Goal: Information Seeking & Learning: Learn about a topic

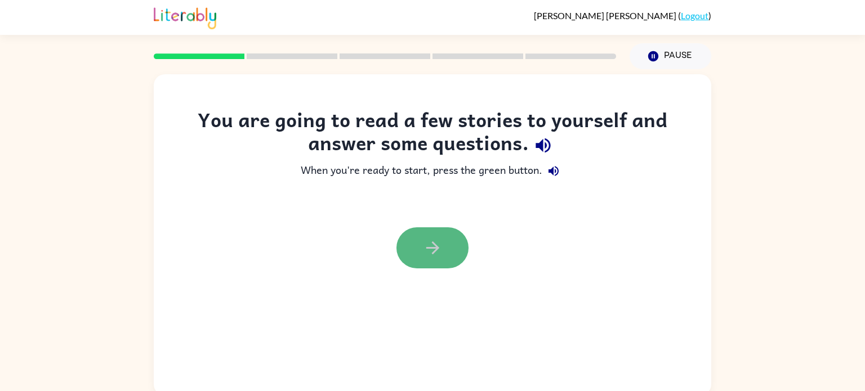
click at [452, 248] on button "button" at bounding box center [432, 247] width 72 height 41
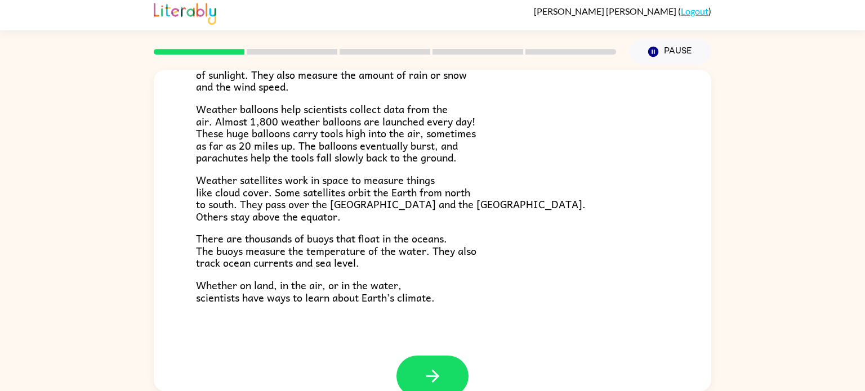
scroll to position [315, 0]
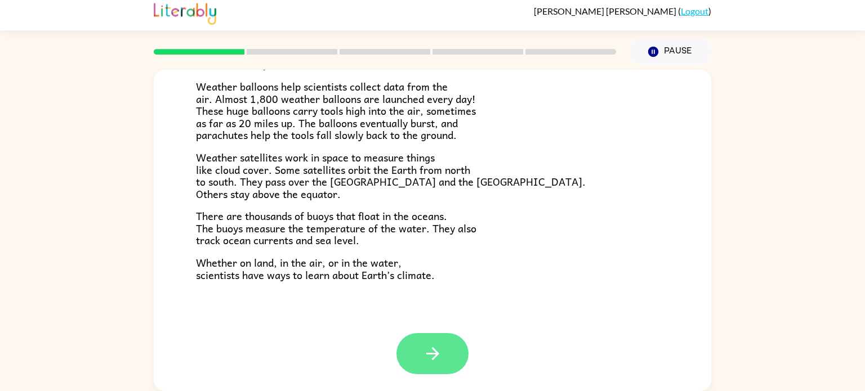
click at [455, 354] on button "button" at bounding box center [432, 353] width 72 height 41
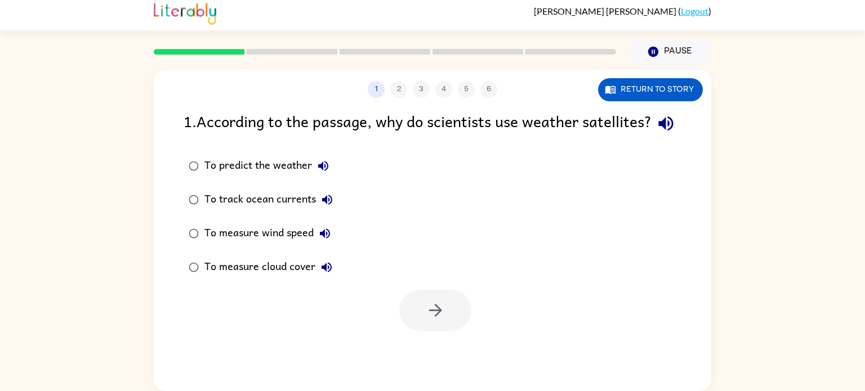
scroll to position [0, 0]
click at [687, 80] on button "Return to story" at bounding box center [650, 89] width 105 height 23
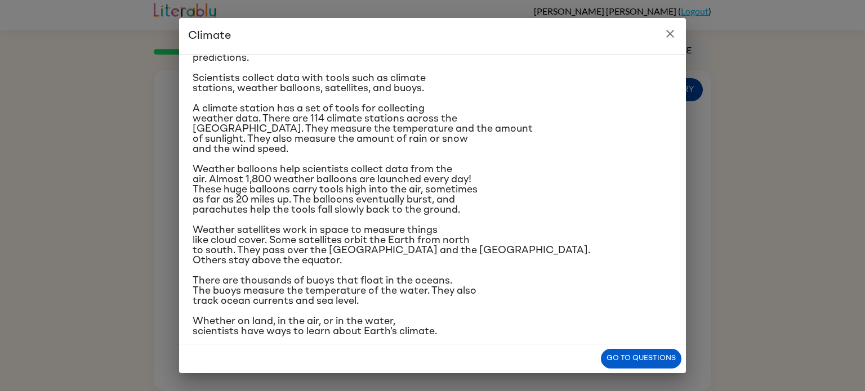
scroll to position [133, 0]
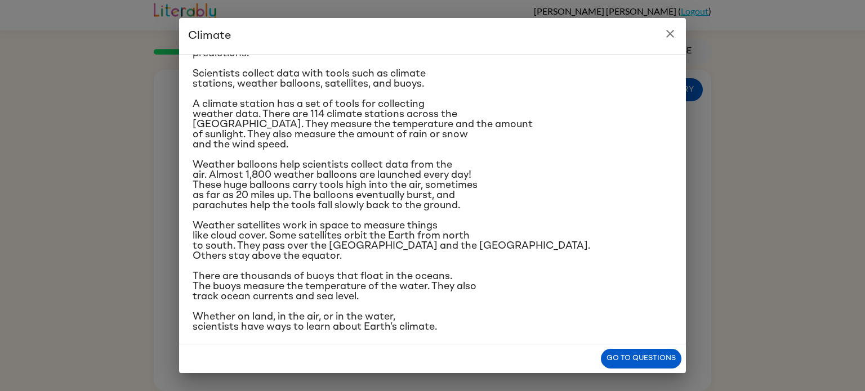
click at [660, 43] on h2 "Climate" at bounding box center [432, 36] width 507 height 36
click at [673, 37] on icon "close" at bounding box center [670, 34] width 14 height 14
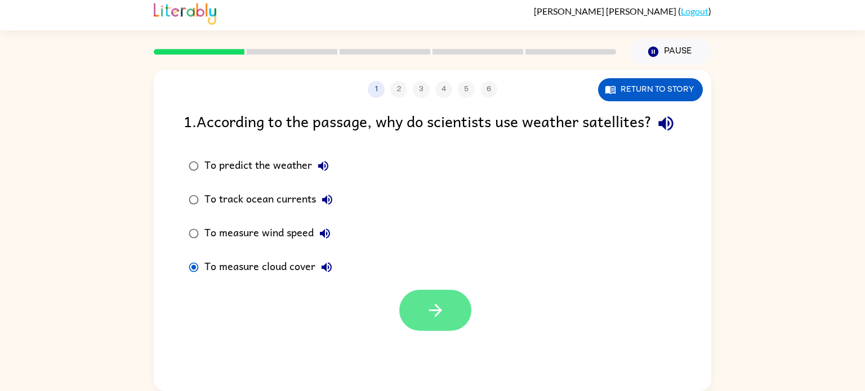
click at [440, 331] on button "button" at bounding box center [435, 310] width 72 height 41
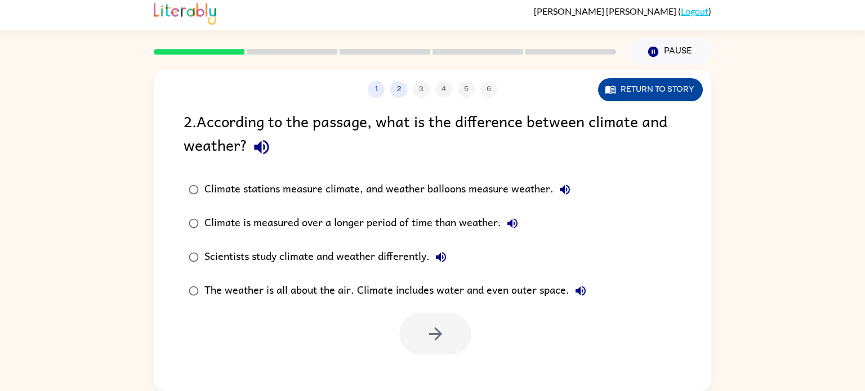
click at [675, 88] on button "Return to story" at bounding box center [650, 89] width 105 height 23
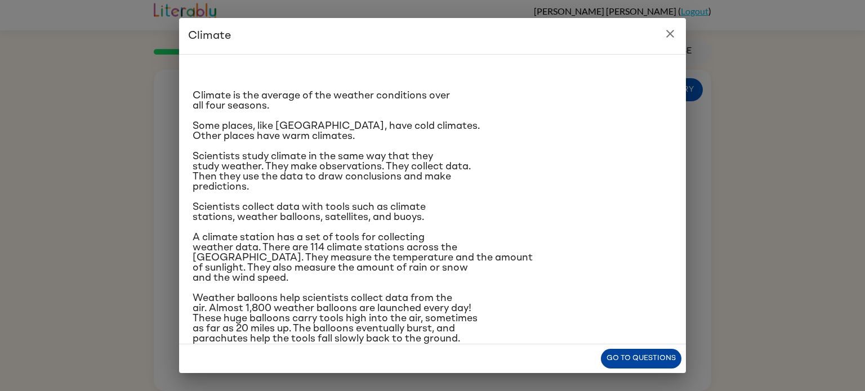
click at [656, 365] on button "Go to questions" at bounding box center [641, 359] width 81 height 20
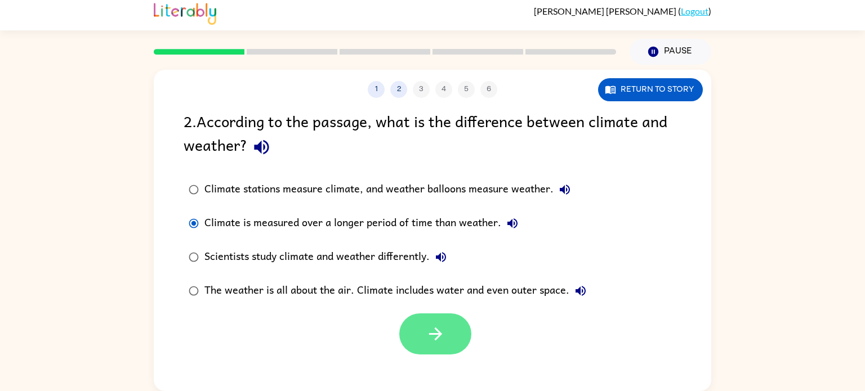
click at [430, 337] on icon "button" at bounding box center [436, 334] width 20 height 20
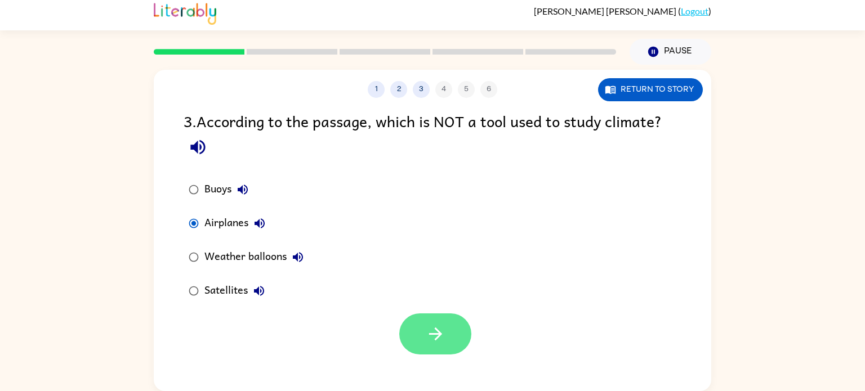
click at [435, 341] on icon "button" at bounding box center [434, 334] width 13 height 13
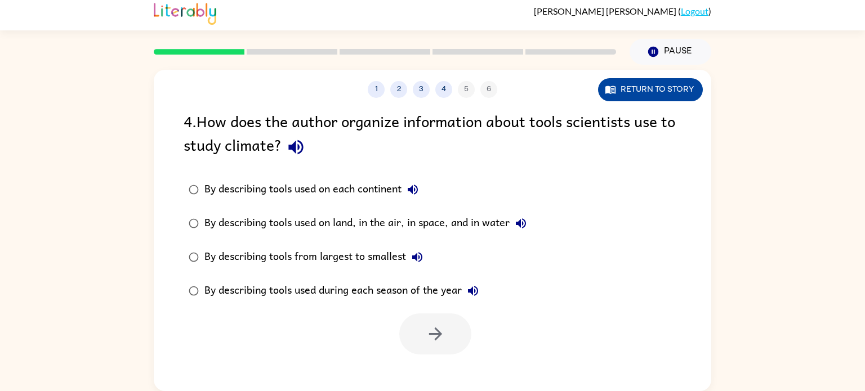
click at [682, 84] on button "Return to story" at bounding box center [650, 89] width 105 height 23
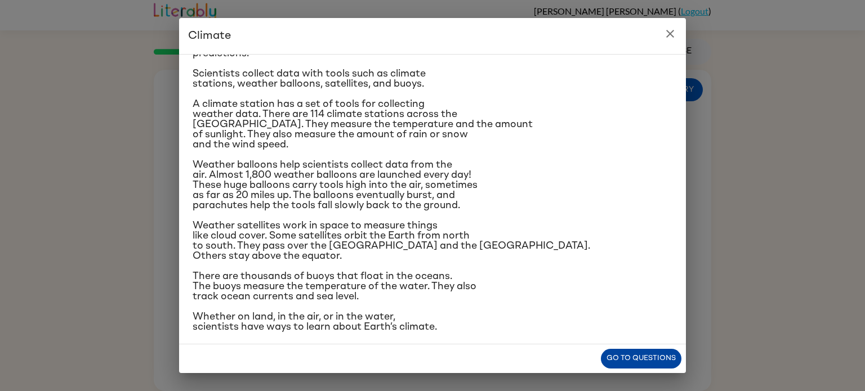
click at [611, 357] on button "Go to questions" at bounding box center [641, 359] width 81 height 20
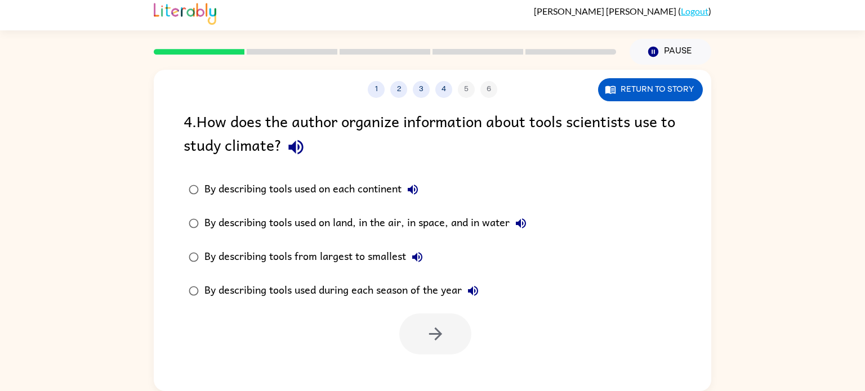
click at [211, 216] on div "By describing tools used on land, in the air, in space, and in water" at bounding box center [368, 223] width 328 height 23
click at [447, 329] on button "button" at bounding box center [435, 334] width 72 height 41
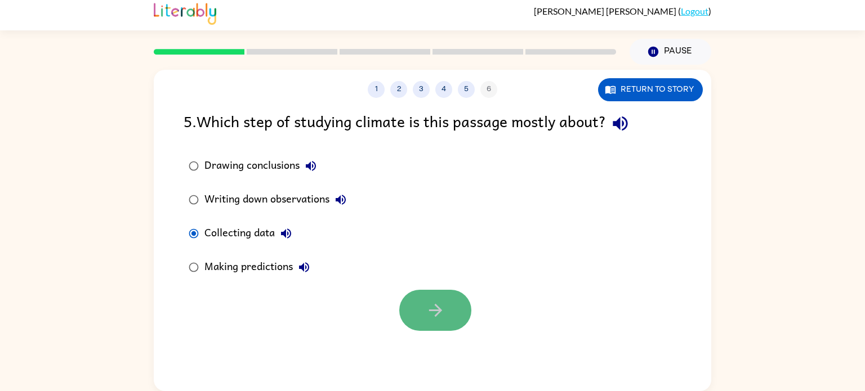
click at [415, 310] on button "button" at bounding box center [435, 310] width 72 height 41
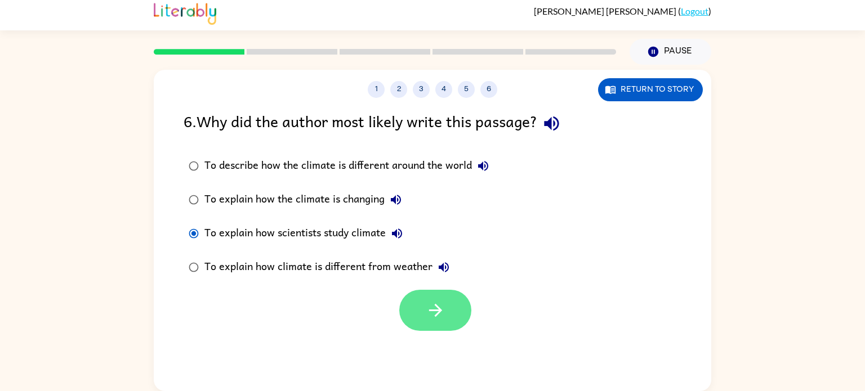
click at [452, 312] on button "button" at bounding box center [435, 310] width 72 height 41
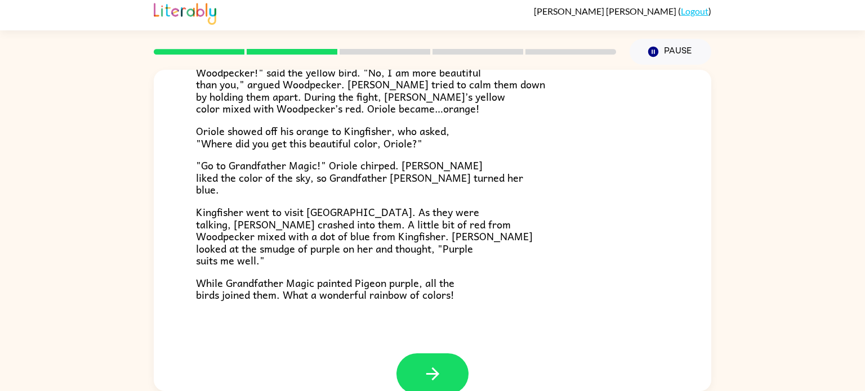
scroll to position [291, 0]
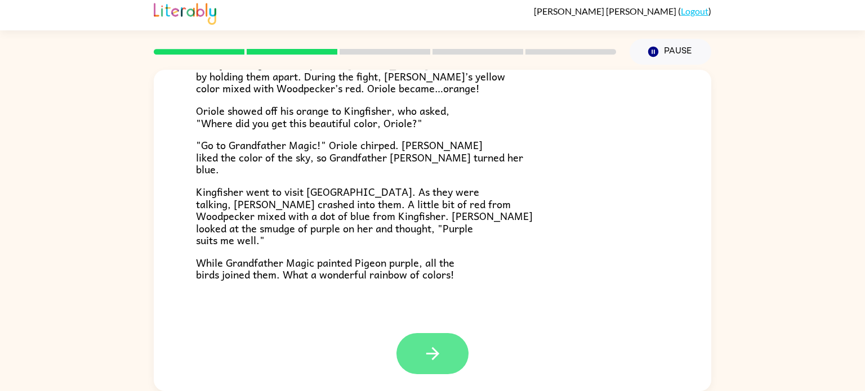
click at [439, 361] on icon "button" at bounding box center [433, 354] width 20 height 20
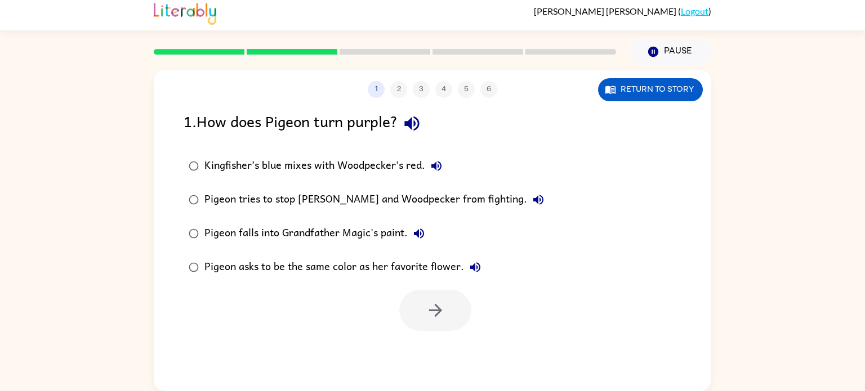
scroll to position [0, 0]
click at [677, 86] on button "Return to story" at bounding box center [650, 89] width 105 height 23
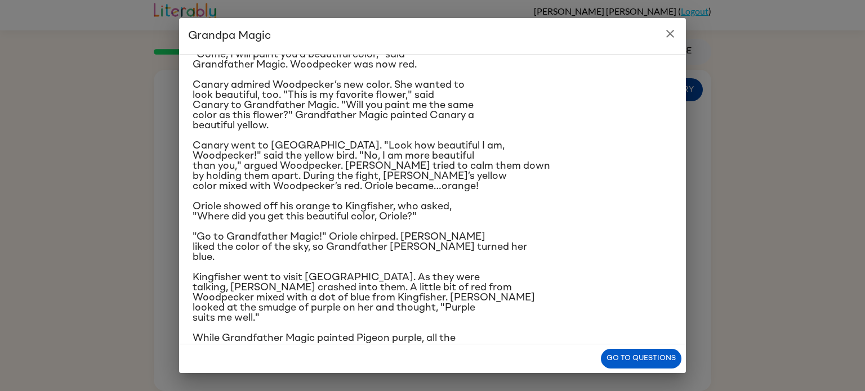
scroll to position [114, 0]
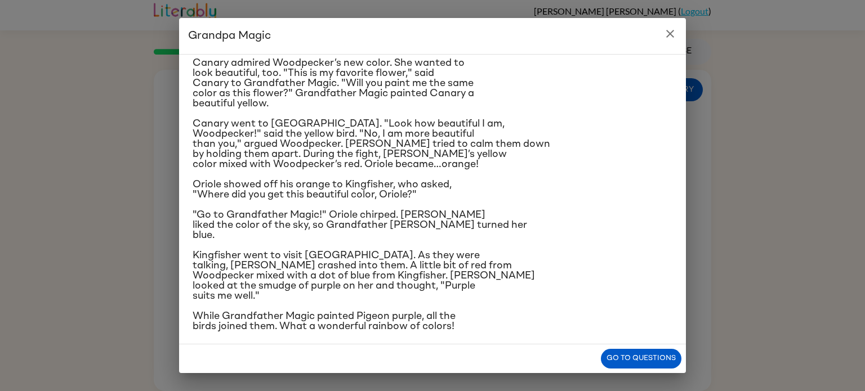
click at [597, 279] on p "Kingfisher went to visit [GEOGRAPHIC_DATA]. As they were talking, [PERSON_NAME]…" at bounding box center [433, 276] width 480 height 51
click at [664, 360] on button "Go to questions" at bounding box center [641, 359] width 81 height 20
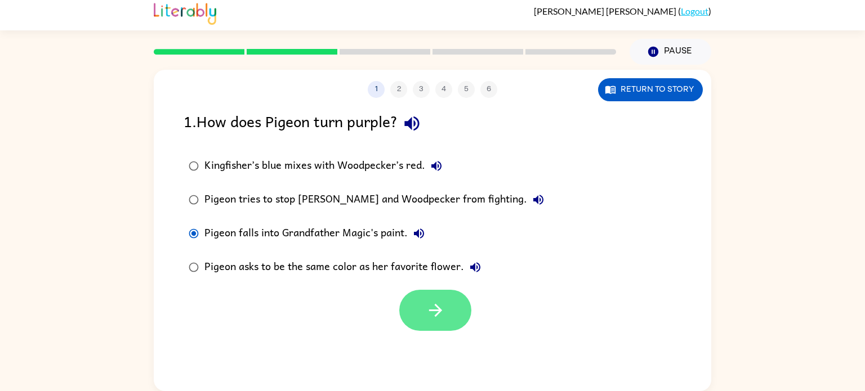
click at [452, 310] on button "button" at bounding box center [435, 310] width 72 height 41
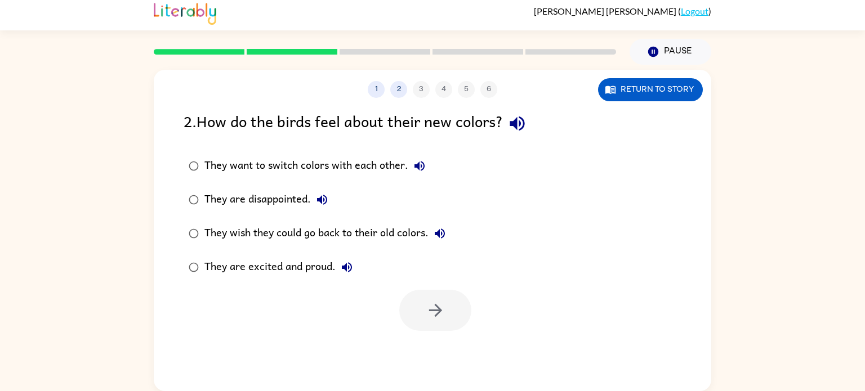
click at [198, 278] on label "They are excited and proud." at bounding box center [316, 268] width 279 height 34
click at [453, 303] on button "button" at bounding box center [435, 310] width 72 height 41
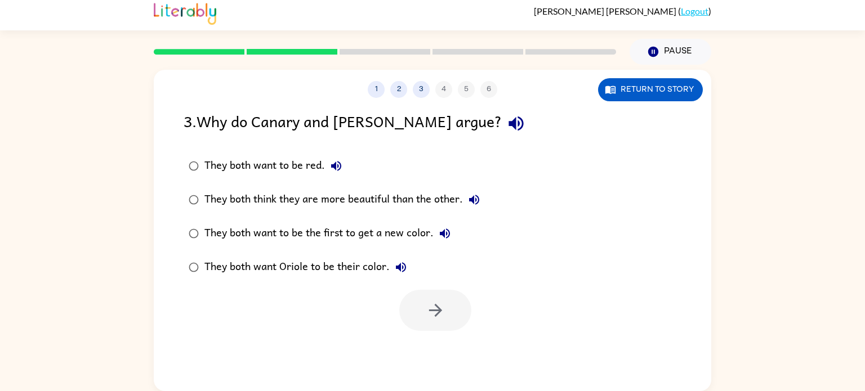
click at [210, 194] on div "They both think they are more beautiful than the other." at bounding box center [344, 200] width 281 height 23
click at [418, 310] on button "button" at bounding box center [435, 310] width 72 height 41
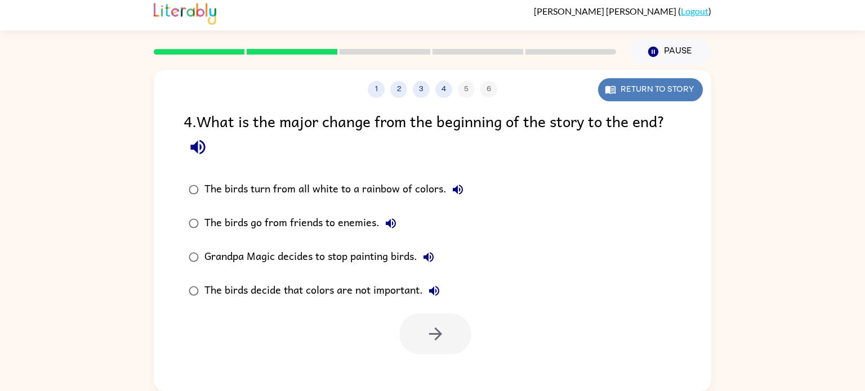
click at [676, 83] on button "Return to story" at bounding box center [650, 89] width 105 height 23
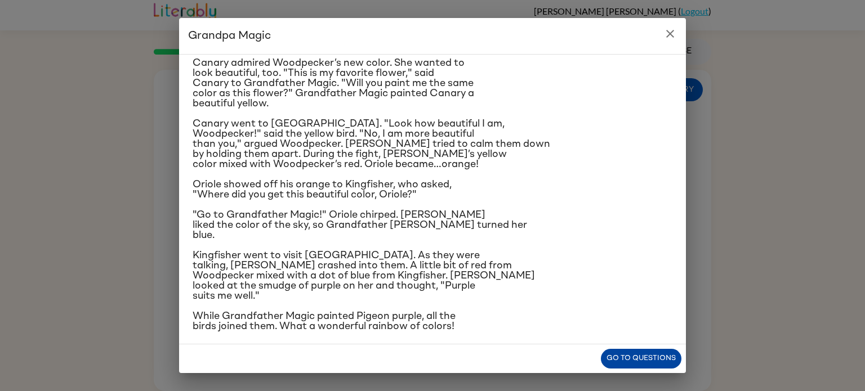
click at [654, 361] on button "Go to questions" at bounding box center [641, 359] width 81 height 20
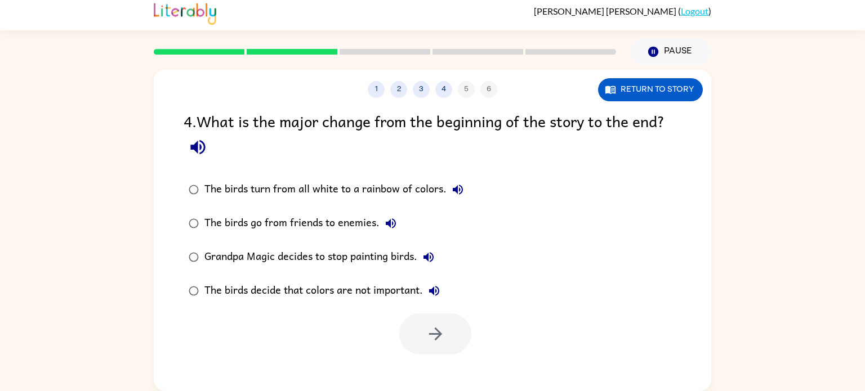
drag, startPoint x: 287, startPoint y: 151, endPoint x: 372, endPoint y: 161, distance: 86.1
click at [372, 161] on div "4 . What is the major change from the beginning of the story to the end?" at bounding box center [433, 135] width 498 height 52
click at [416, 94] on button "3" at bounding box center [421, 89] width 17 height 17
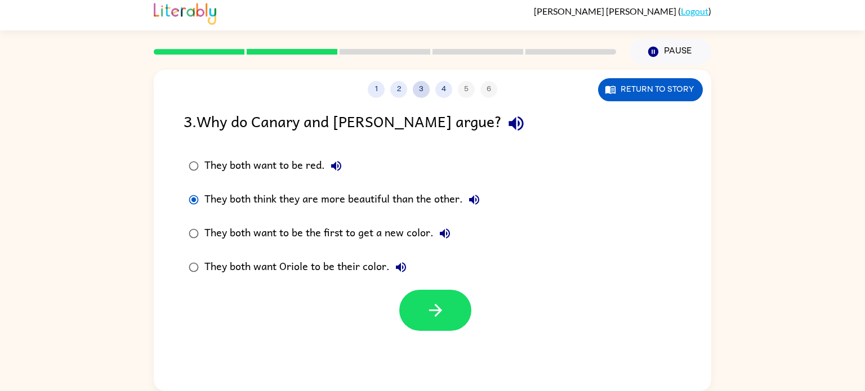
click at [419, 91] on button "3" at bounding box center [421, 89] width 17 height 17
click at [402, 85] on button "2" at bounding box center [398, 89] width 17 height 17
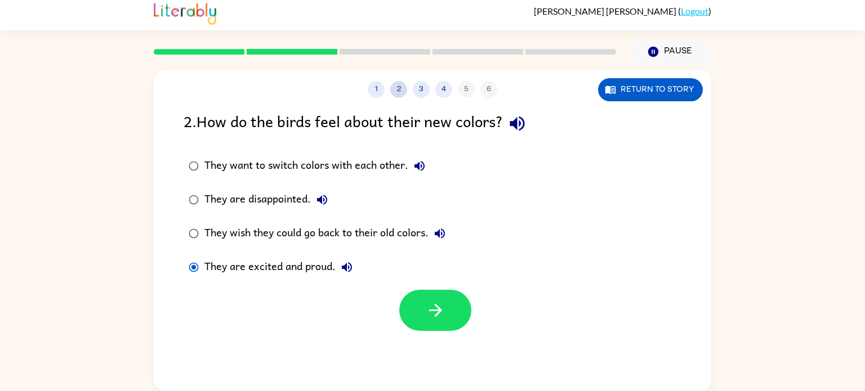
click at [396, 87] on button "2" at bounding box center [398, 89] width 17 height 17
click at [381, 88] on button "1" at bounding box center [376, 89] width 17 height 17
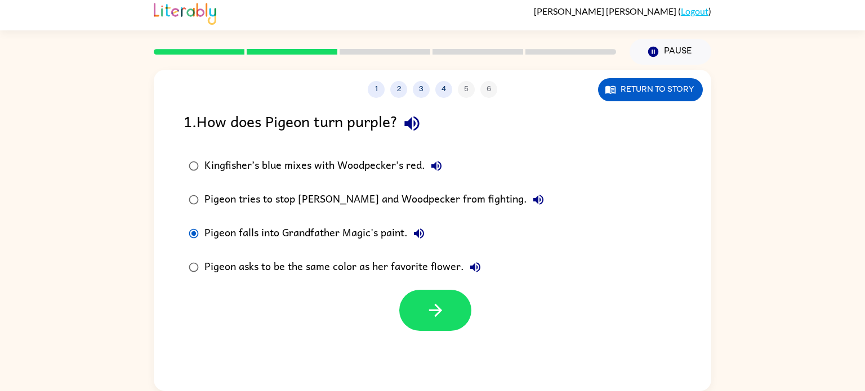
click at [207, 164] on div "Kingfisher’s blue mixes with Woodpecker’s red." at bounding box center [325, 166] width 243 height 23
click at [445, 88] on button "4" at bounding box center [443, 89] width 17 height 17
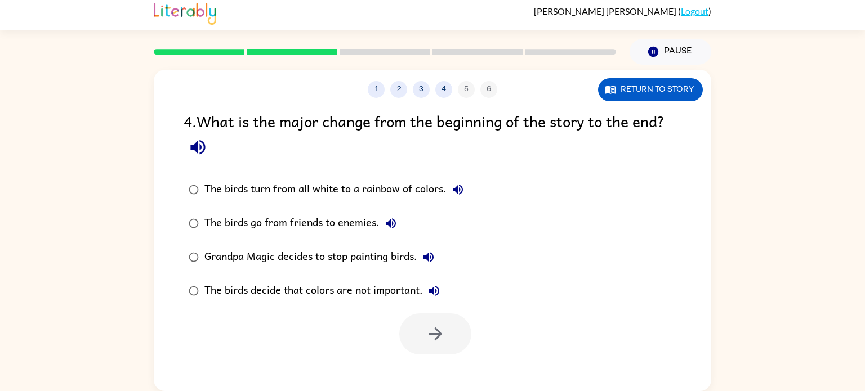
click at [461, 92] on div "1 2 3 4 5 6" at bounding box center [432, 89] width 557 height 17
click at [440, 328] on icon "button" at bounding box center [436, 334] width 20 height 20
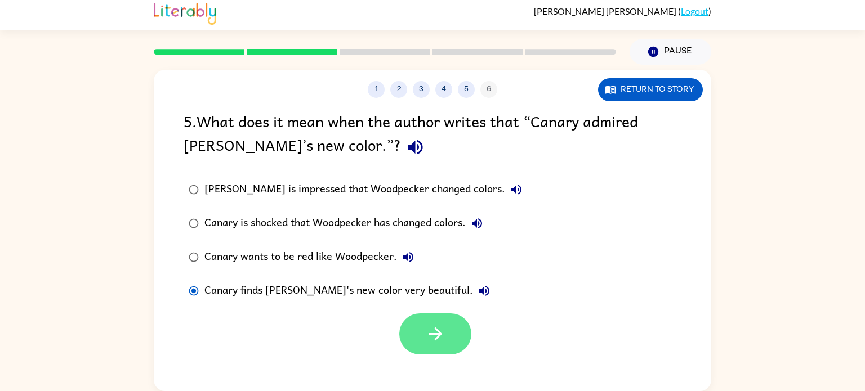
click at [452, 340] on button "button" at bounding box center [435, 334] width 72 height 41
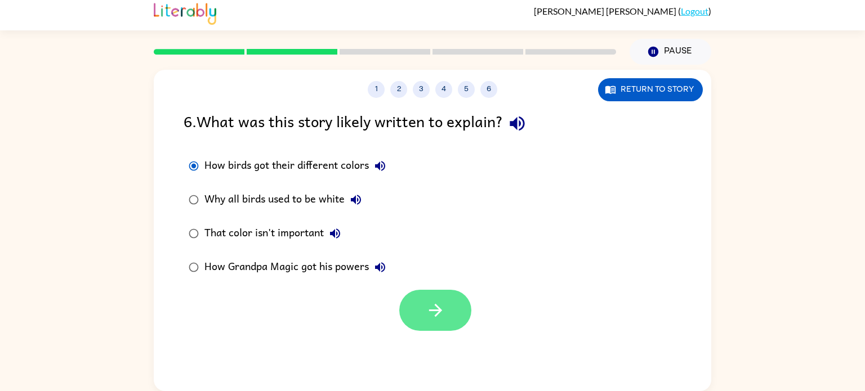
click at [443, 312] on icon "button" at bounding box center [436, 311] width 20 height 20
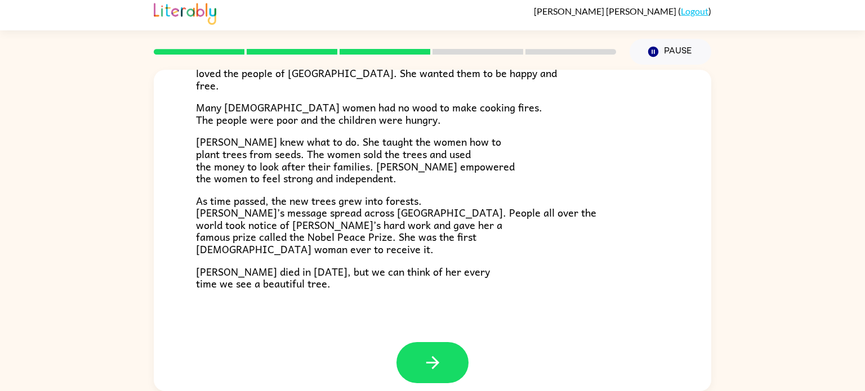
scroll to position [316, 0]
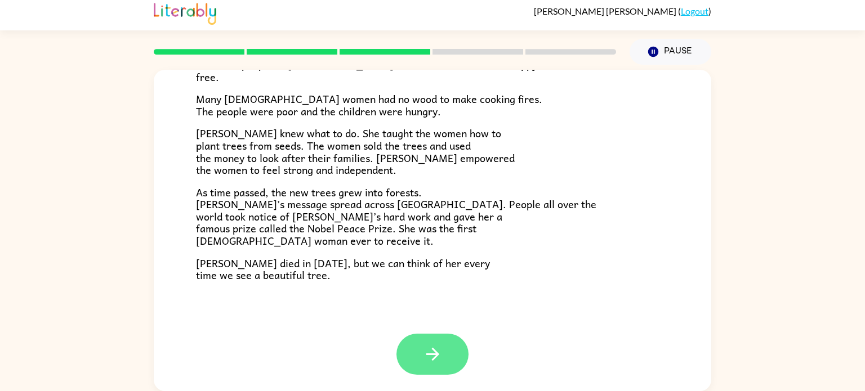
click at [448, 342] on button "button" at bounding box center [432, 354] width 72 height 41
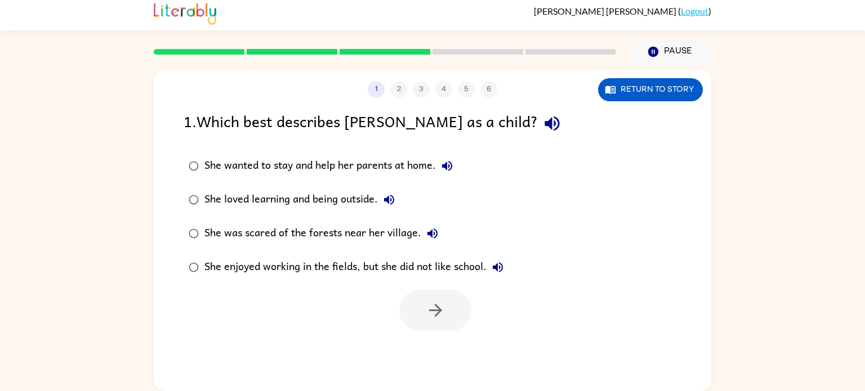
scroll to position [0, 0]
click at [461, 311] on button "button" at bounding box center [435, 310] width 72 height 41
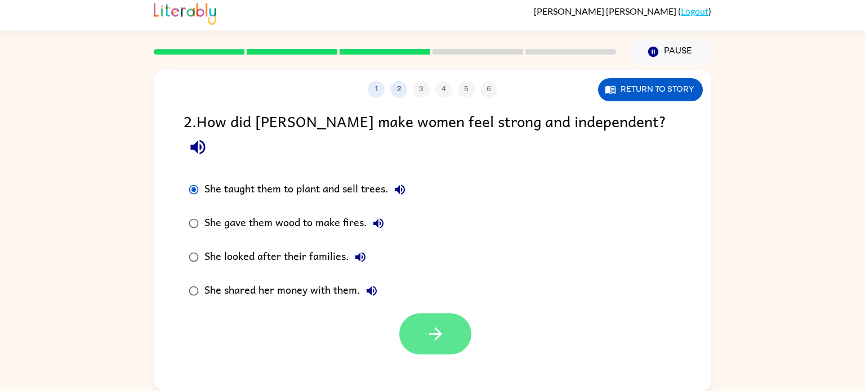
click at [413, 314] on button "button" at bounding box center [435, 334] width 72 height 41
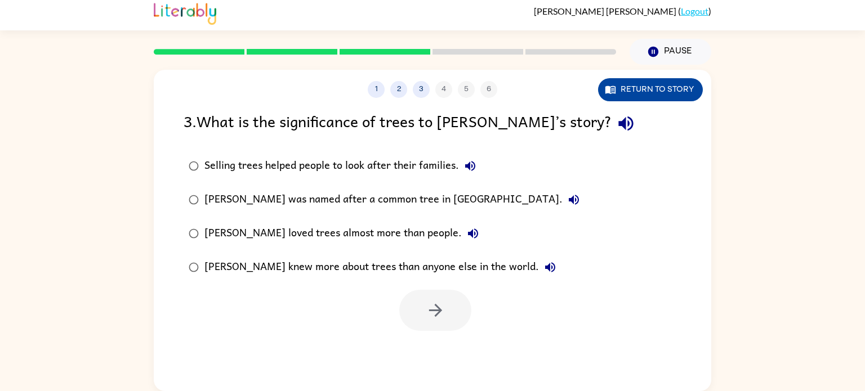
click at [673, 90] on button "Return to story" at bounding box center [650, 89] width 105 height 23
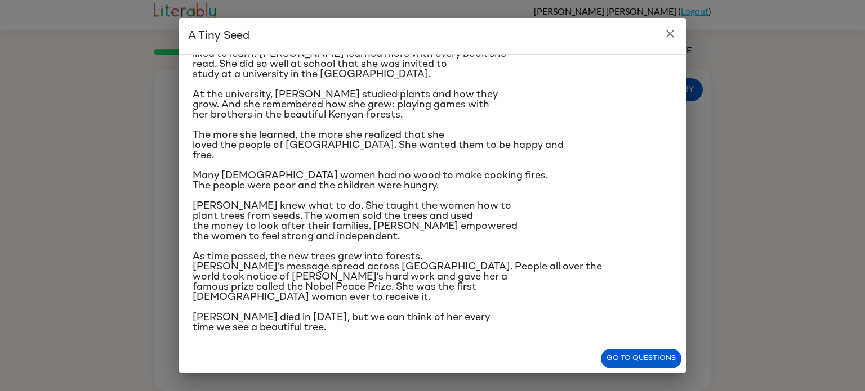
scroll to position [133, 0]
click at [633, 363] on button "Go to questions" at bounding box center [641, 359] width 81 height 20
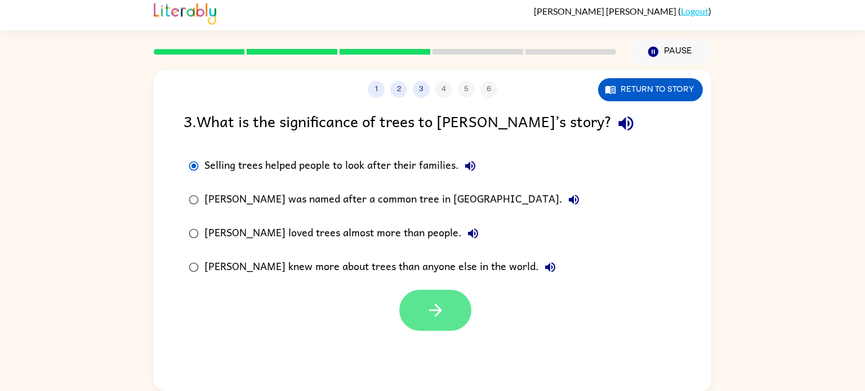
click at [441, 294] on button "button" at bounding box center [435, 310] width 72 height 41
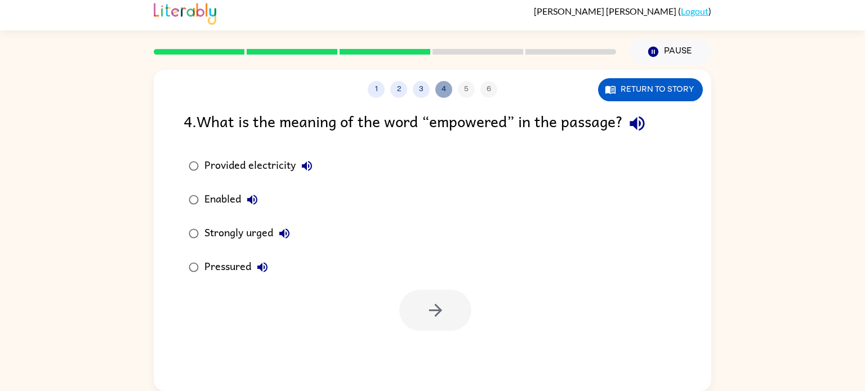
click at [448, 90] on button "4" at bounding box center [443, 89] width 17 height 17
click at [419, 90] on button "3" at bounding box center [421, 89] width 17 height 17
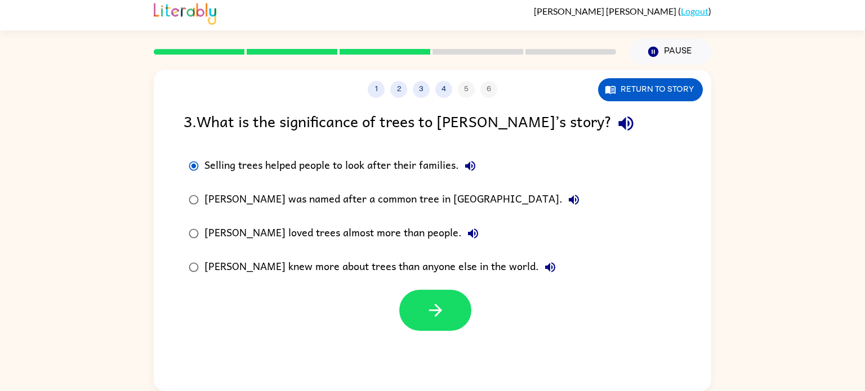
drag, startPoint x: 566, startPoint y: 120, endPoint x: 606, endPoint y: 113, distance: 40.2
click at [606, 113] on div "3 . What is the significance of trees to [PERSON_NAME]’s story?" at bounding box center [433, 123] width 498 height 29
click at [617, 94] on button "Return to story" at bounding box center [650, 89] width 105 height 23
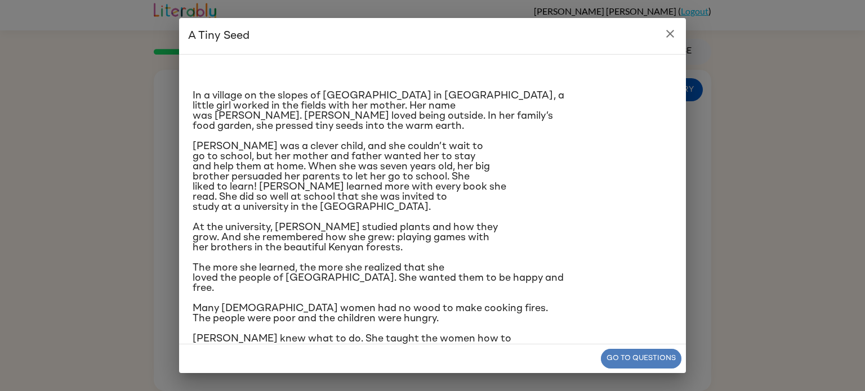
click at [611, 358] on button "Go to questions" at bounding box center [641, 359] width 81 height 20
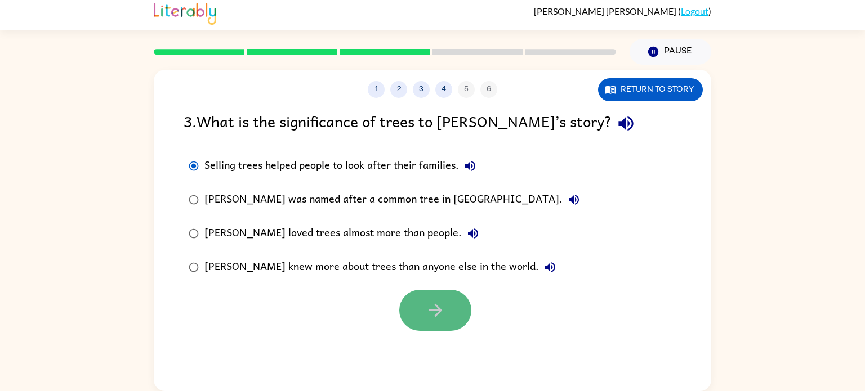
click at [454, 295] on button "button" at bounding box center [435, 310] width 72 height 41
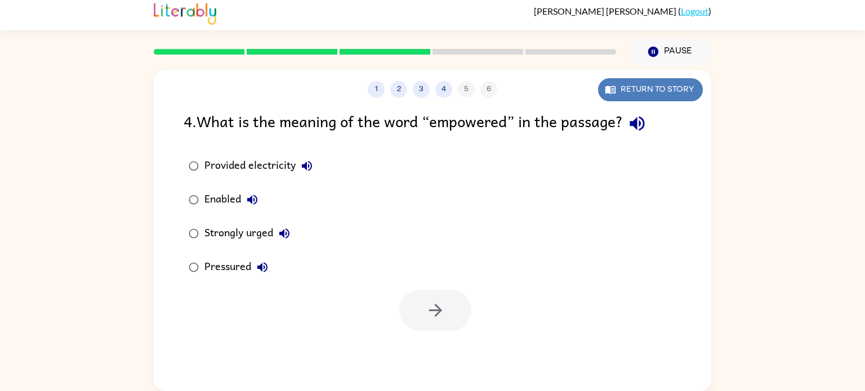
click at [664, 85] on button "Return to story" at bounding box center [650, 89] width 105 height 23
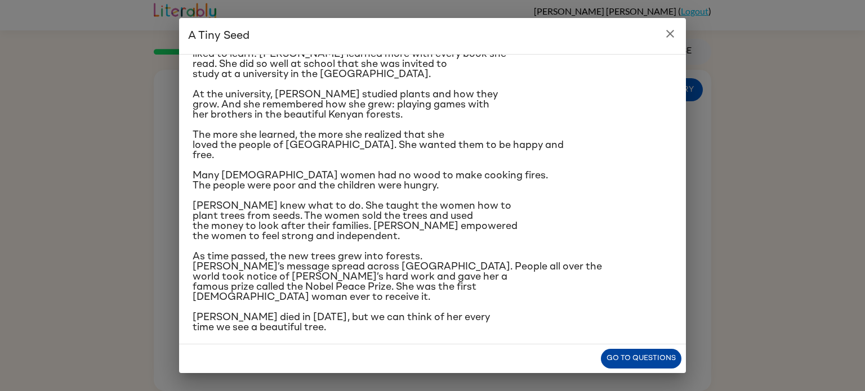
click at [606, 360] on button "Go to questions" at bounding box center [641, 359] width 81 height 20
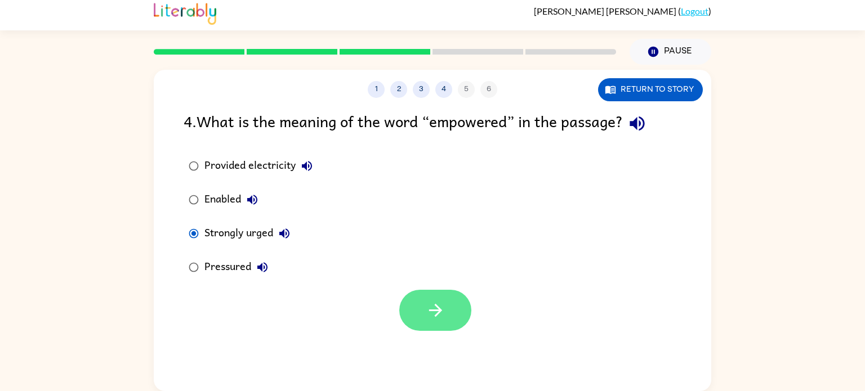
click at [459, 311] on button "button" at bounding box center [435, 310] width 72 height 41
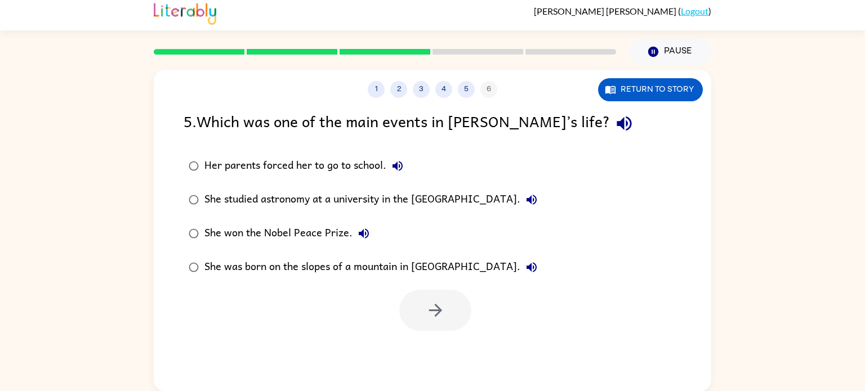
click at [216, 240] on div "She won the Nobel Peace Prize." at bounding box center [289, 233] width 171 height 23
click at [432, 309] on icon "button" at bounding box center [436, 311] width 20 height 20
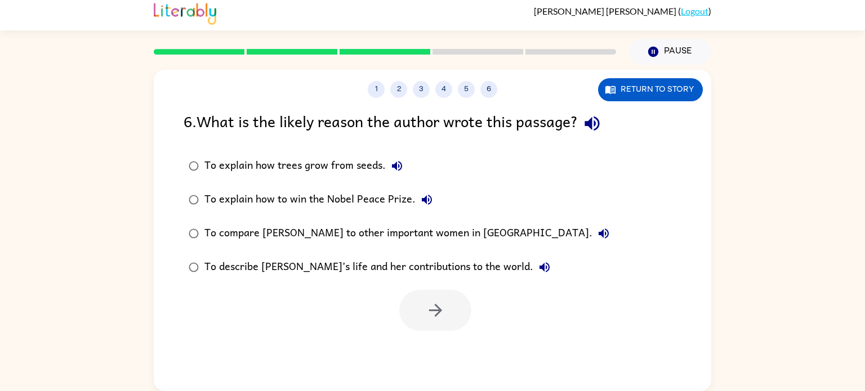
click at [207, 266] on div "To describe [PERSON_NAME]’s life and her contributions to the world." at bounding box center [379, 267] width 351 height 23
click at [465, 309] on button "button" at bounding box center [435, 310] width 72 height 41
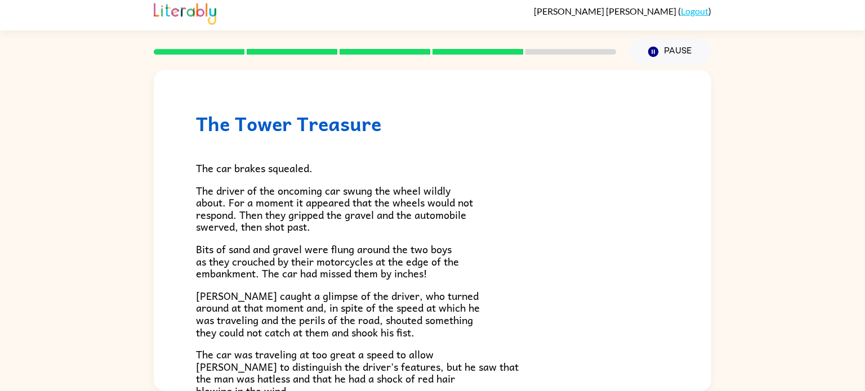
click at [488, 52] on rect at bounding box center [477, 52] width 91 height 6
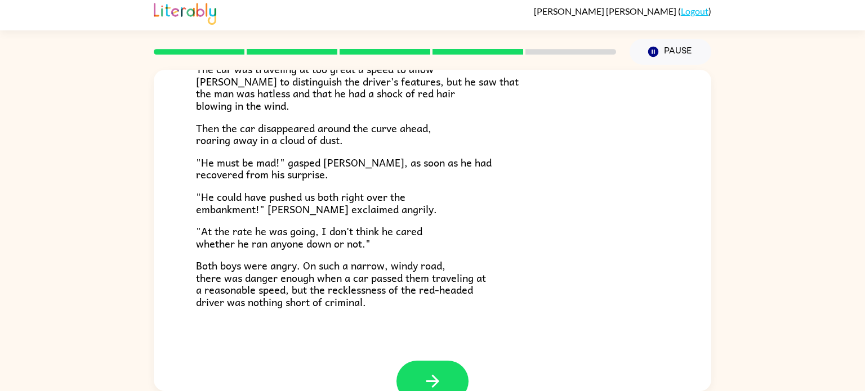
scroll to position [292, 0]
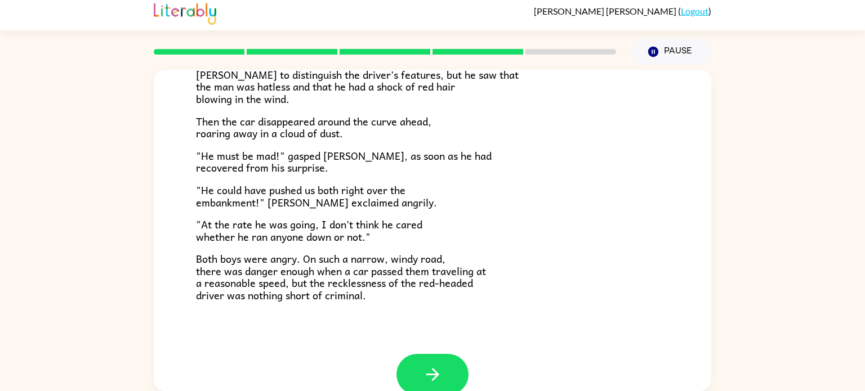
click at [430, 350] on div "The Tower Treasure The car brakes squealed. The driver of the oncoming car swun…" at bounding box center [432, 66] width 557 height 576
click at [430, 369] on icon "button" at bounding box center [433, 375] width 20 height 20
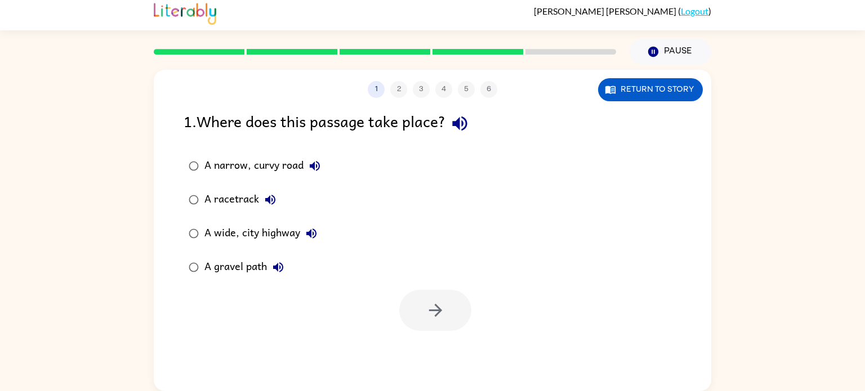
scroll to position [0, 0]
click at [220, 180] on label "A narrow, curvy road" at bounding box center [254, 166] width 154 height 34
click at [445, 315] on icon "button" at bounding box center [436, 311] width 20 height 20
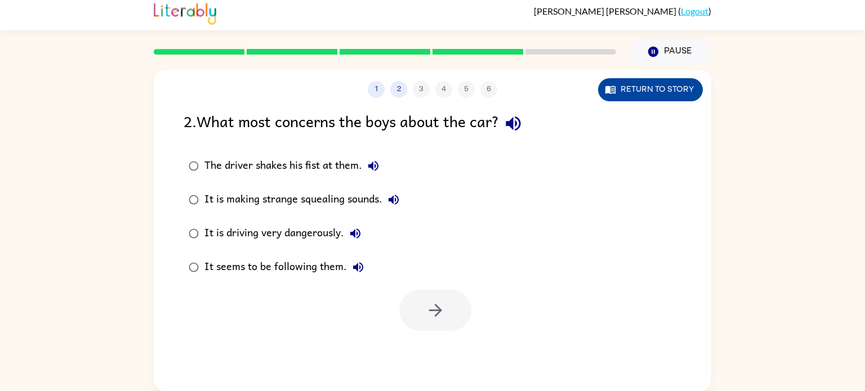
click at [666, 84] on button "Return to story" at bounding box center [650, 89] width 105 height 23
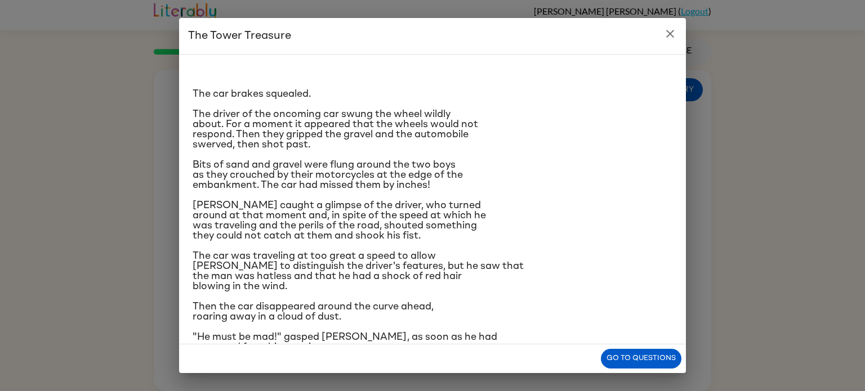
scroll to position [3, 0]
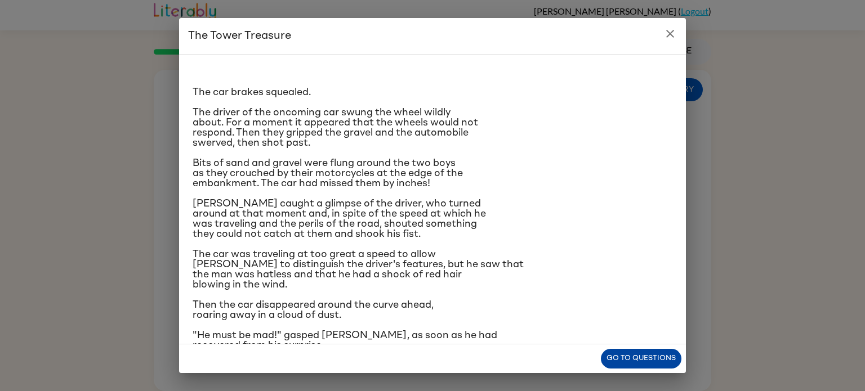
click at [668, 349] on button "Go to questions" at bounding box center [641, 359] width 81 height 20
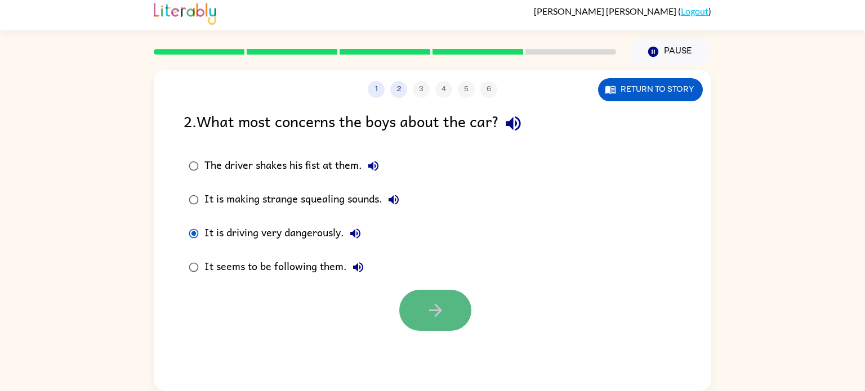
click at [431, 296] on button "button" at bounding box center [435, 310] width 72 height 41
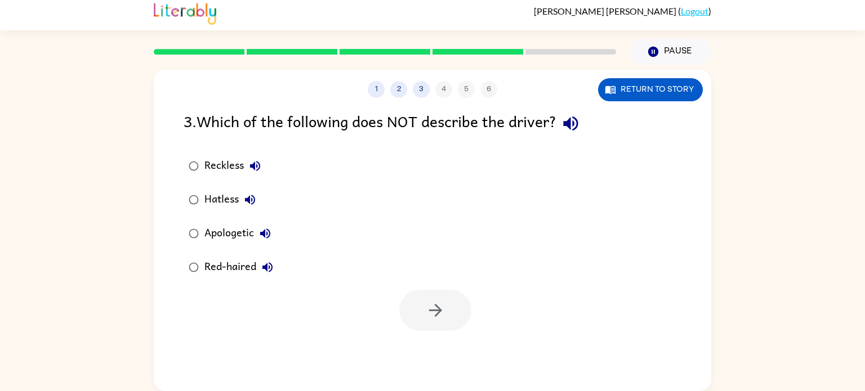
click at [211, 233] on div "Apologetic" at bounding box center [240, 233] width 72 height 23
click at [427, 318] on icon "button" at bounding box center [436, 311] width 20 height 20
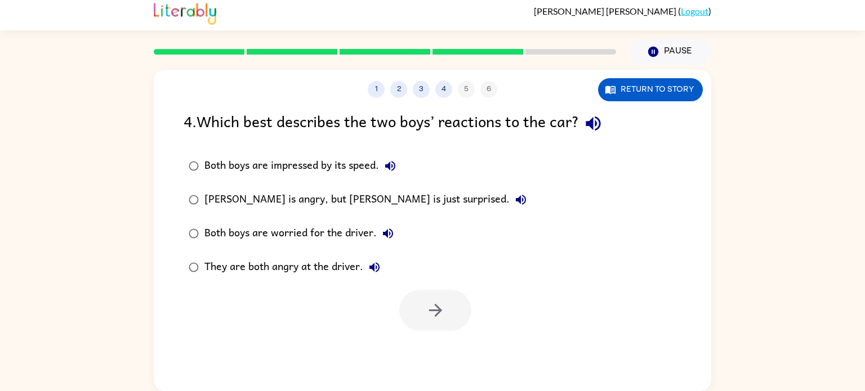
click at [212, 203] on div "[PERSON_NAME] is angry, but [PERSON_NAME] is just surprised." at bounding box center [368, 200] width 328 height 23
click at [439, 303] on icon "button" at bounding box center [436, 311] width 20 height 20
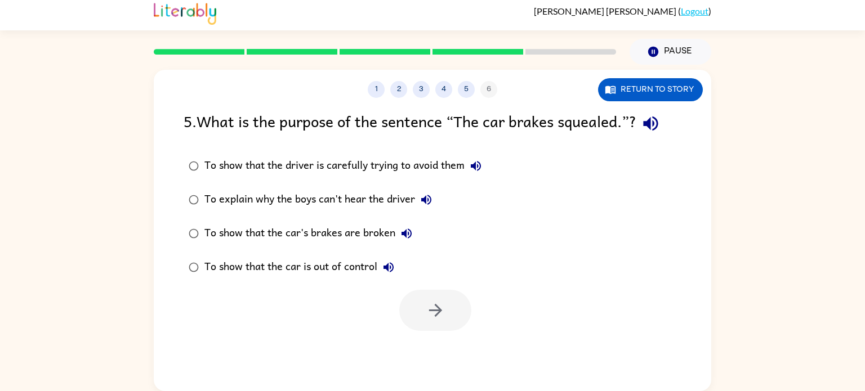
click at [238, 271] on div "To show that the car is out of control" at bounding box center [301, 267] width 195 height 23
click at [426, 310] on icon "button" at bounding box center [436, 311] width 20 height 20
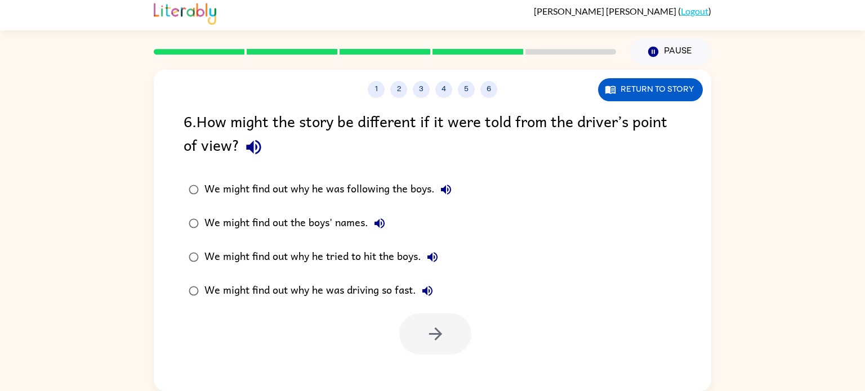
click at [569, 203] on div "We might find out why he was following the boys. We might find out the boys' na…" at bounding box center [448, 240] width 528 height 135
click at [435, 343] on icon "button" at bounding box center [436, 334] width 20 height 20
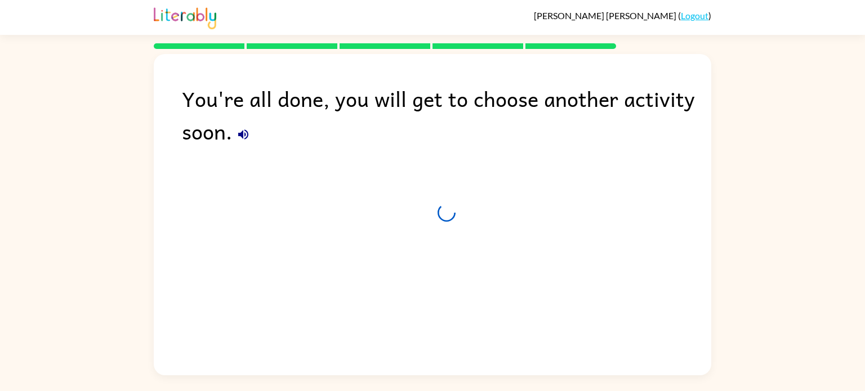
scroll to position [0, 0]
